Goal: Book appointment/travel/reservation

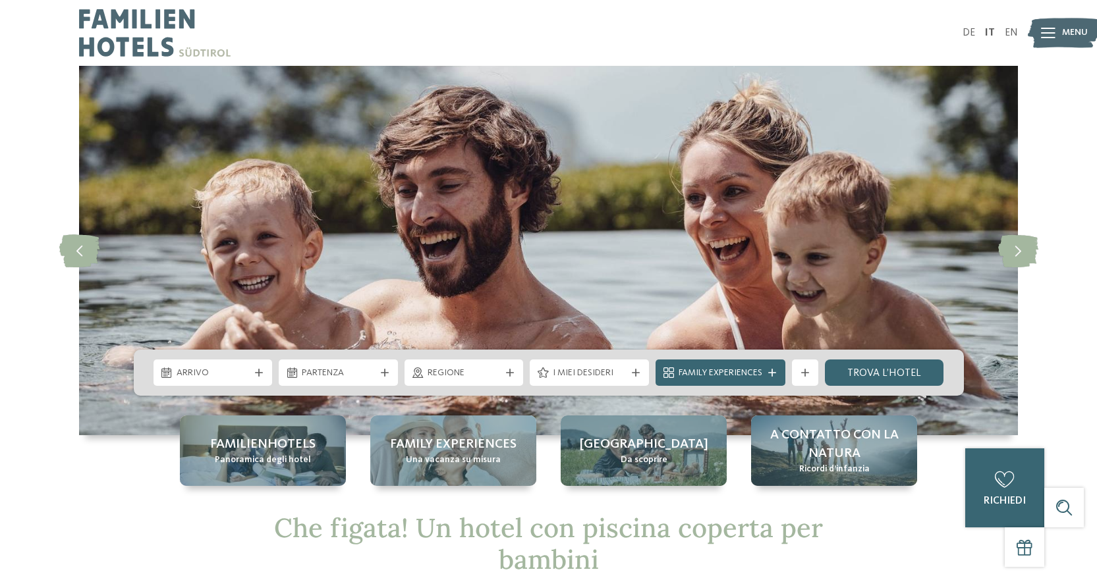
click at [250, 372] on div "Arrivo" at bounding box center [213, 373] width 80 height 14
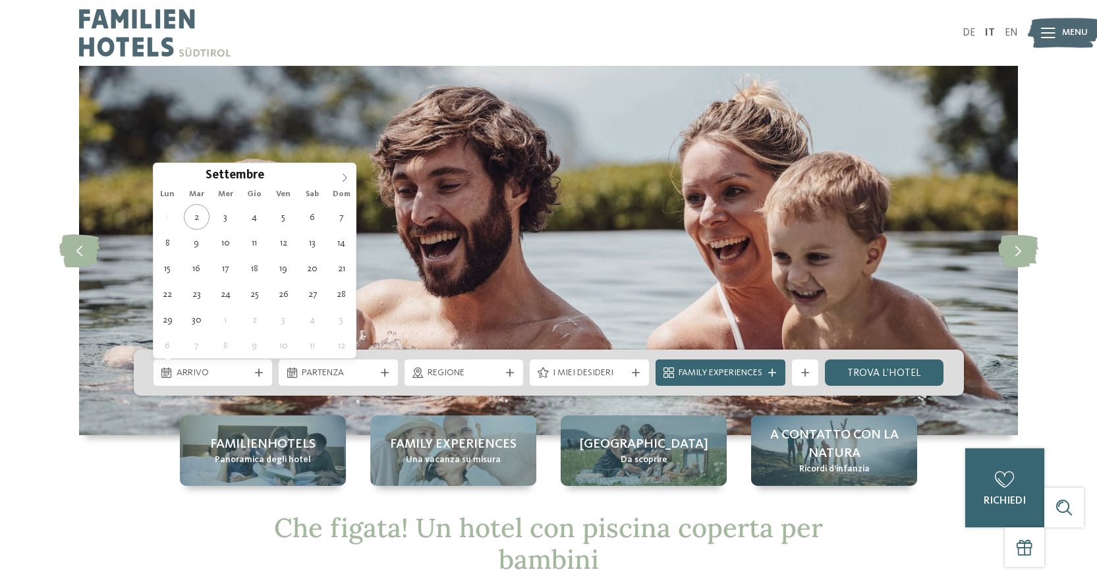
click at [346, 177] on icon at bounding box center [344, 177] width 9 height 9
type input "****"
click at [345, 177] on icon at bounding box center [344, 177] width 9 height 9
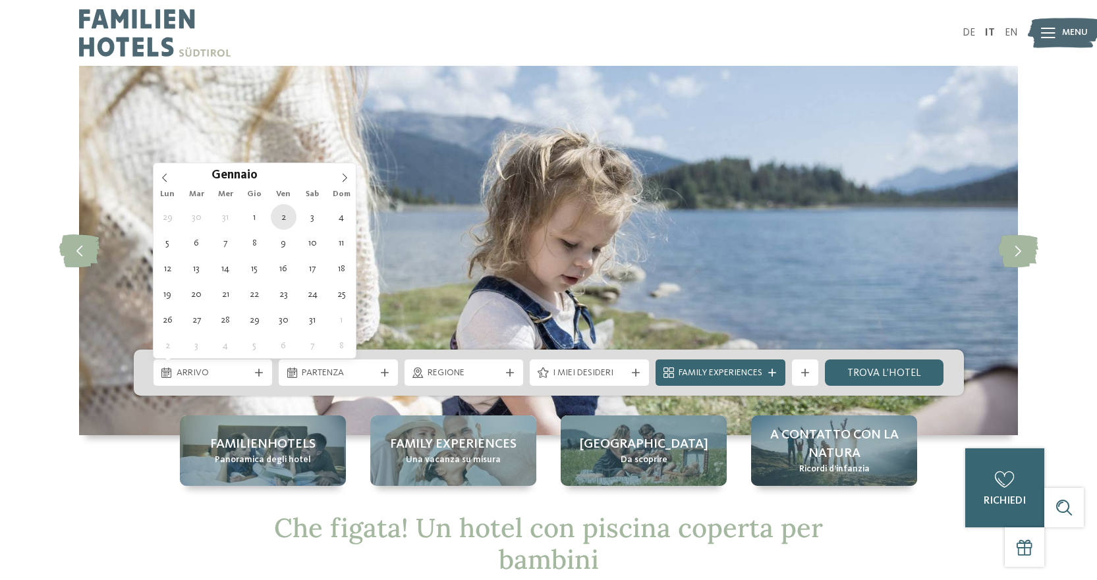
type div "[DATE]"
type input "****"
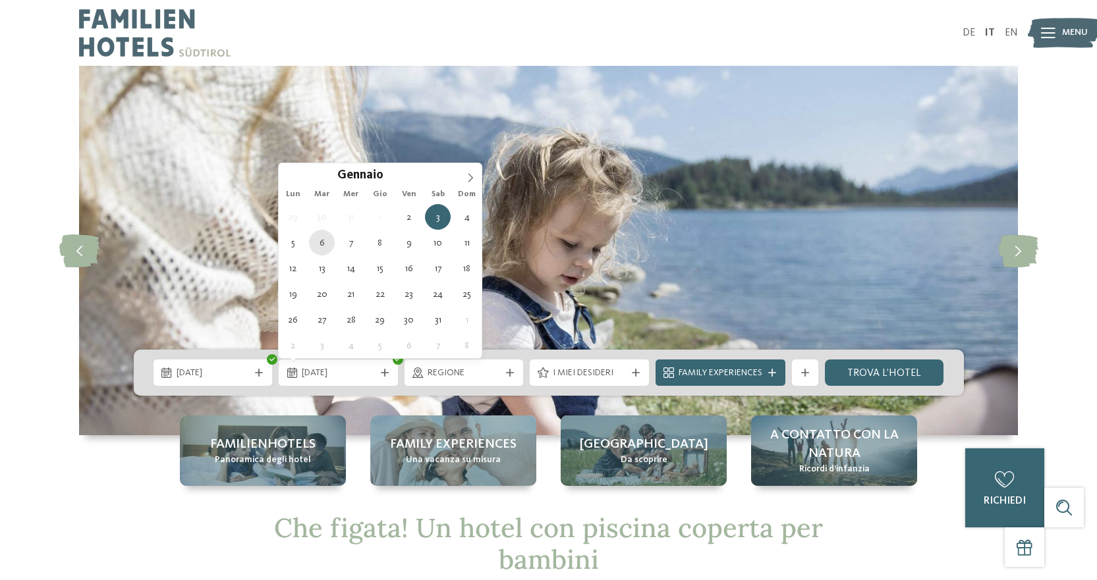
type div "[DATE]"
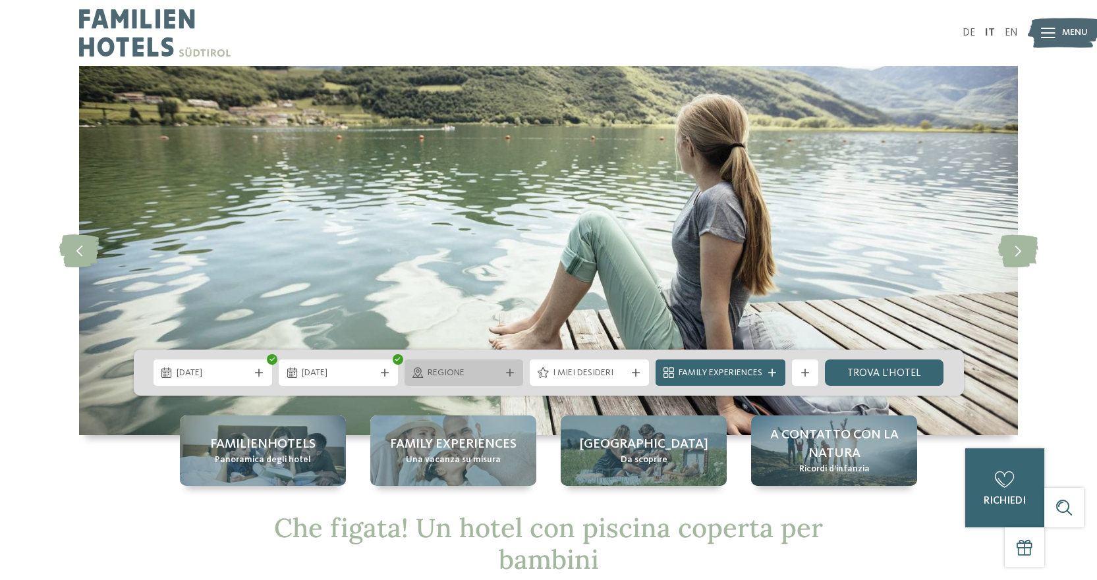
click at [493, 374] on span "Regione" at bounding box center [464, 373] width 73 height 13
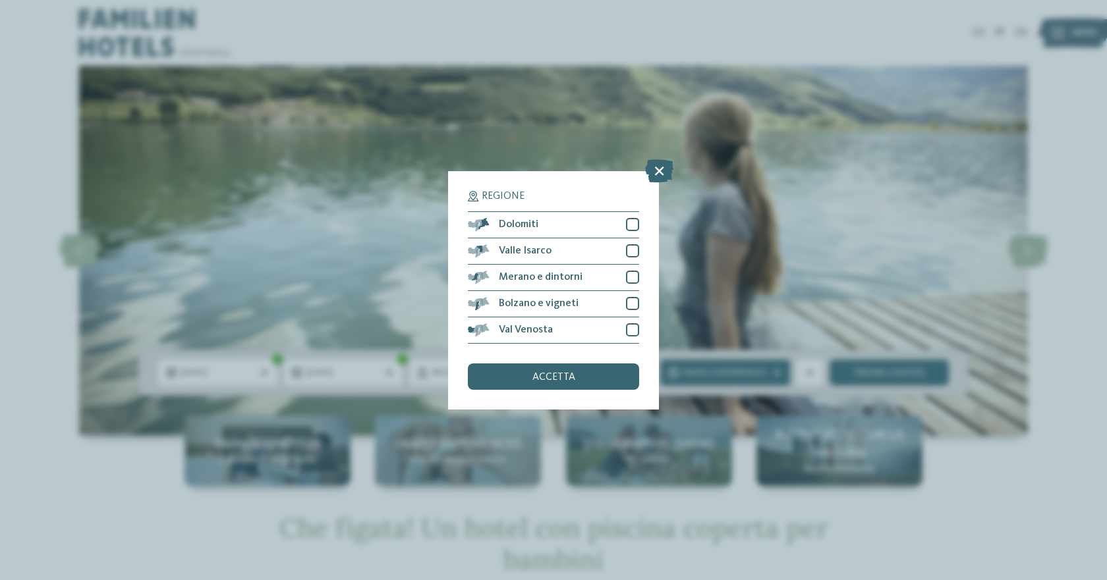
click at [531, 372] on div "accetta" at bounding box center [553, 377] width 171 height 26
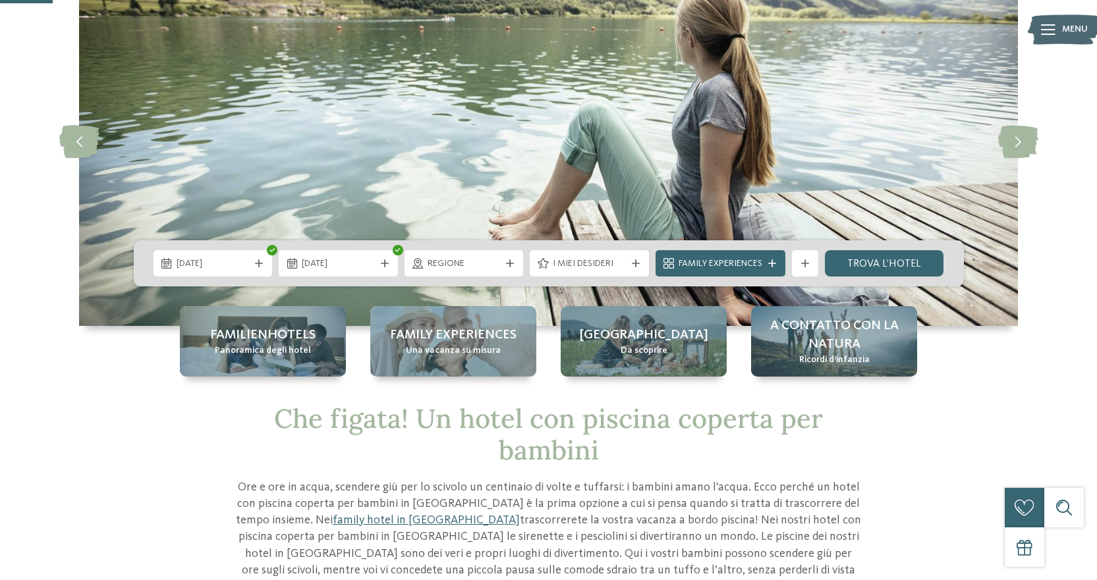
scroll to position [132, 0]
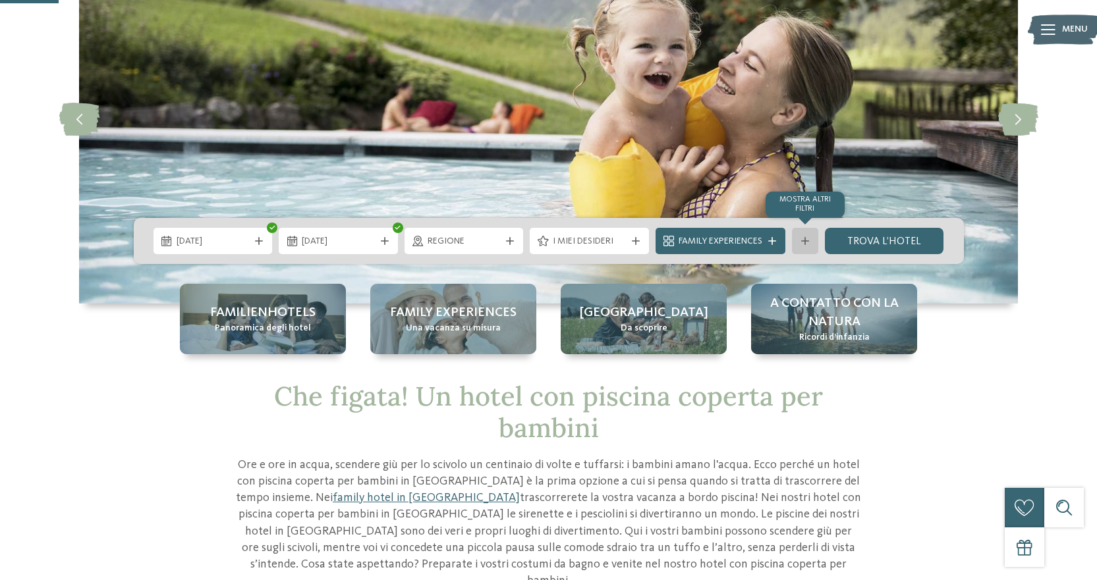
click at [804, 239] on icon at bounding box center [805, 241] width 8 height 8
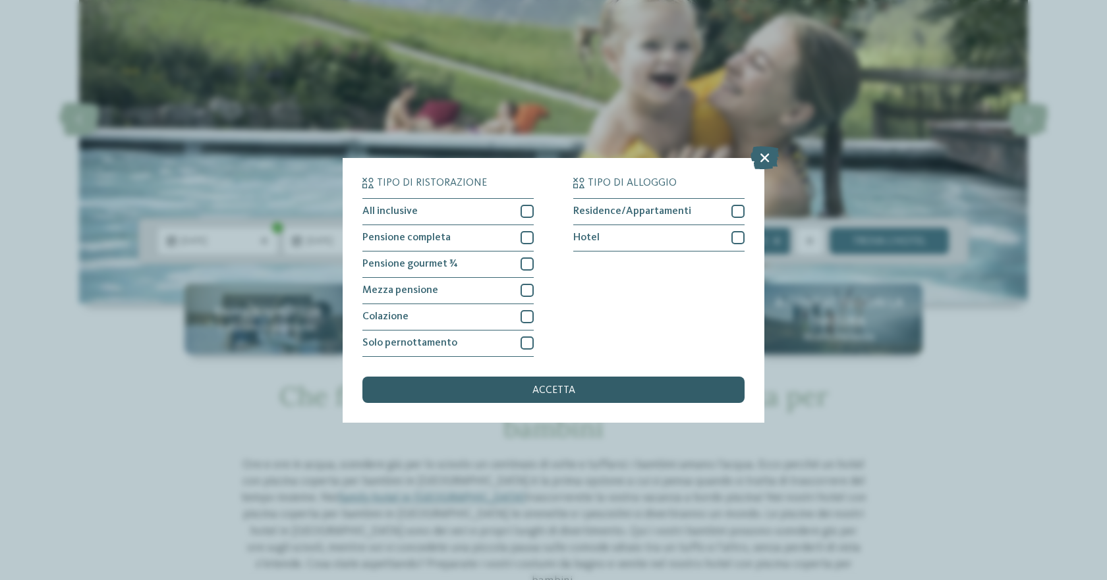
click at [524, 381] on div "accetta" at bounding box center [553, 390] width 382 height 26
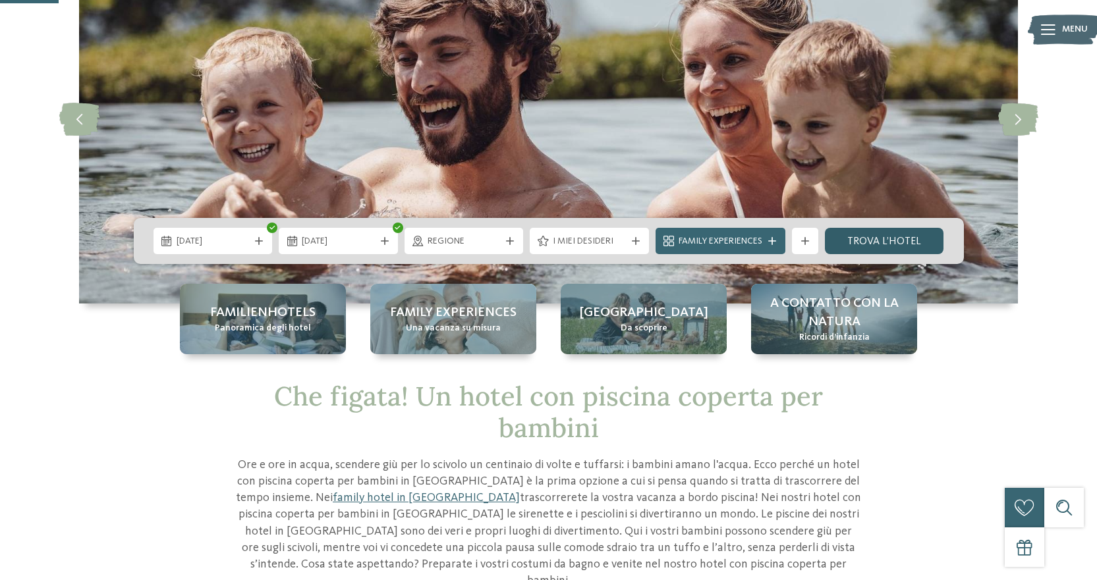
click at [870, 240] on link "trova l’hotel" at bounding box center [884, 241] width 119 height 26
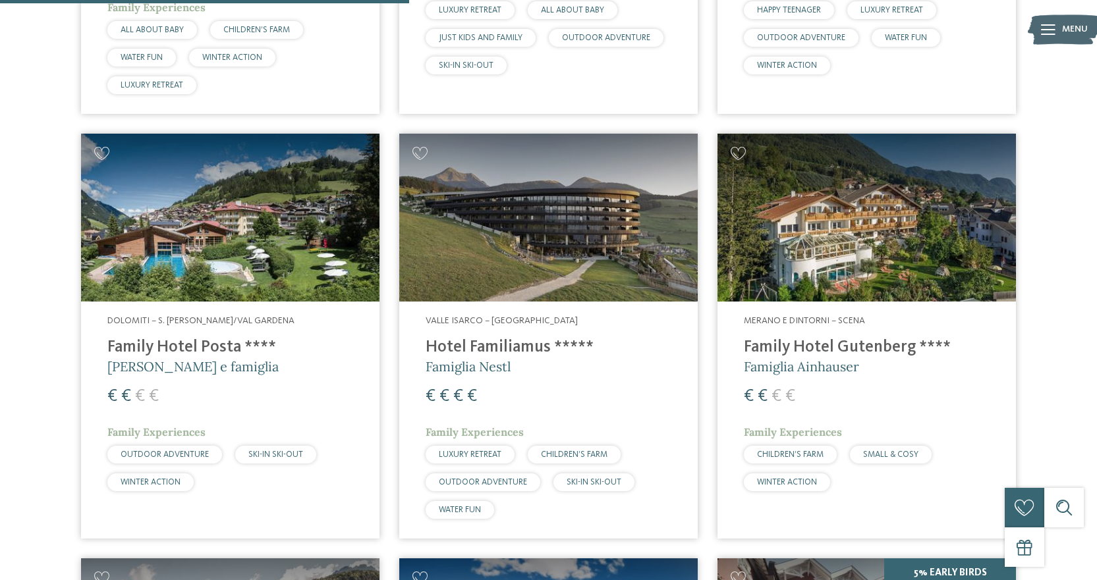
scroll to position [959, 0]
